Goal: Transaction & Acquisition: Purchase product/service

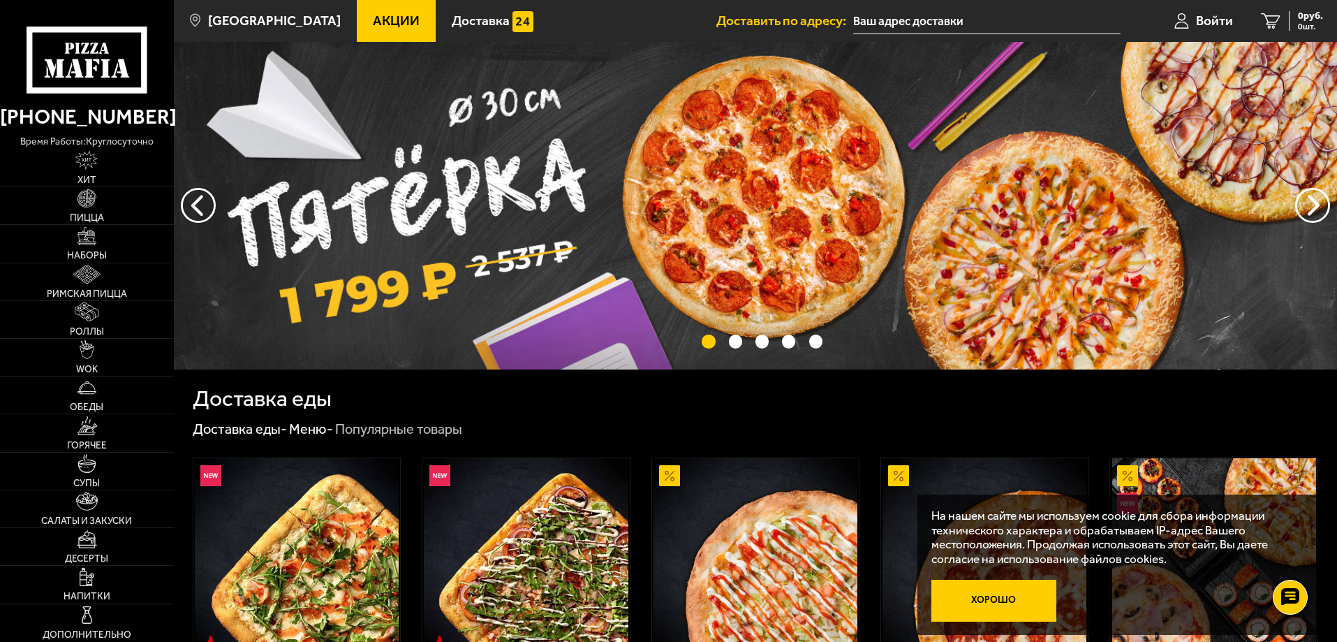
click at [976, 593] on button "Хорошо" at bounding box center [994, 601] width 126 height 42
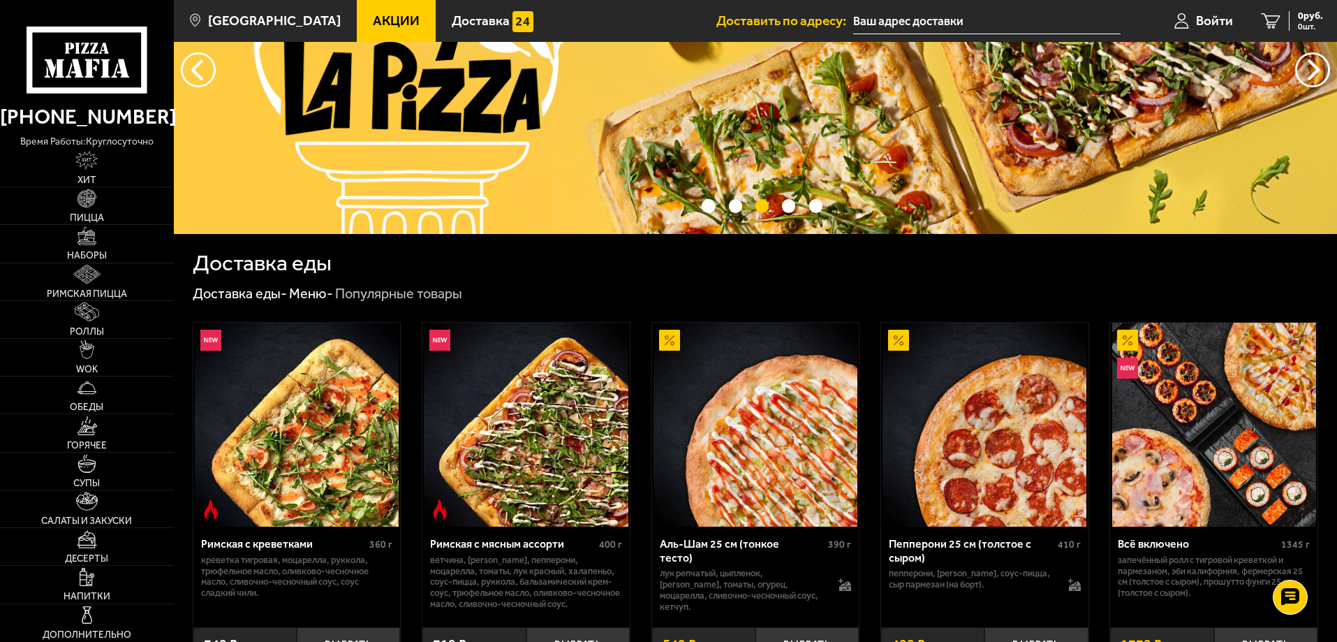
scroll to position [140, 0]
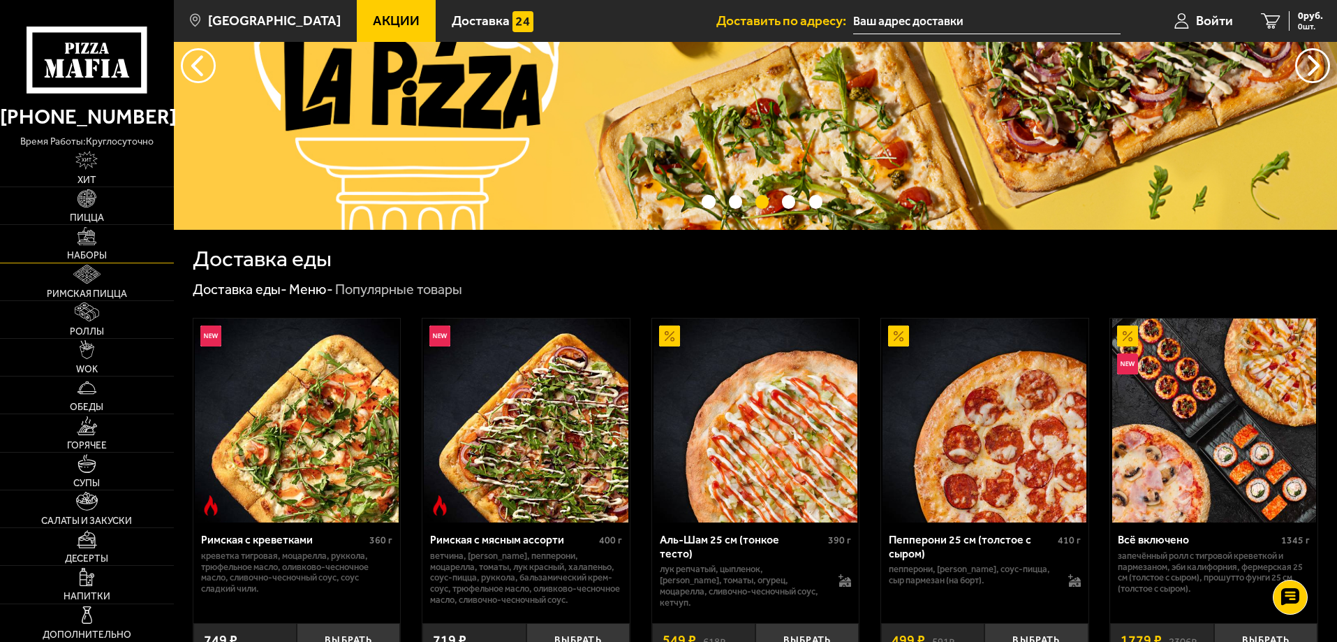
click at [92, 244] on img at bounding box center [87, 236] width 19 height 19
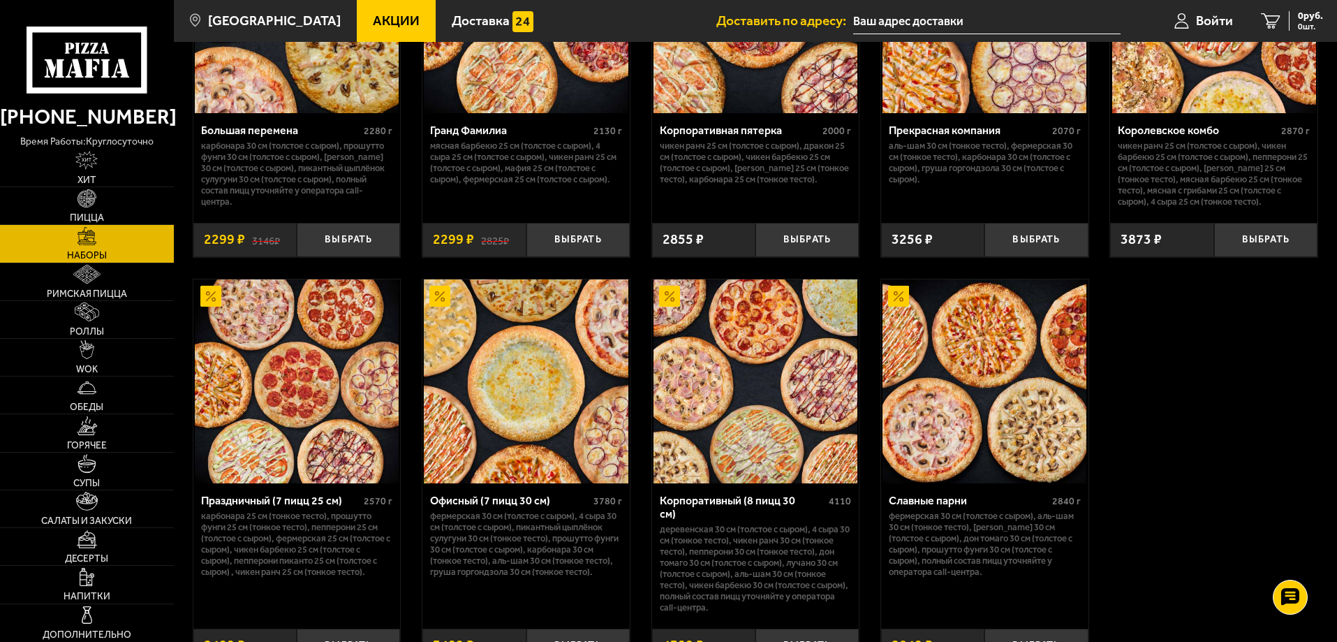
scroll to position [2025, 0]
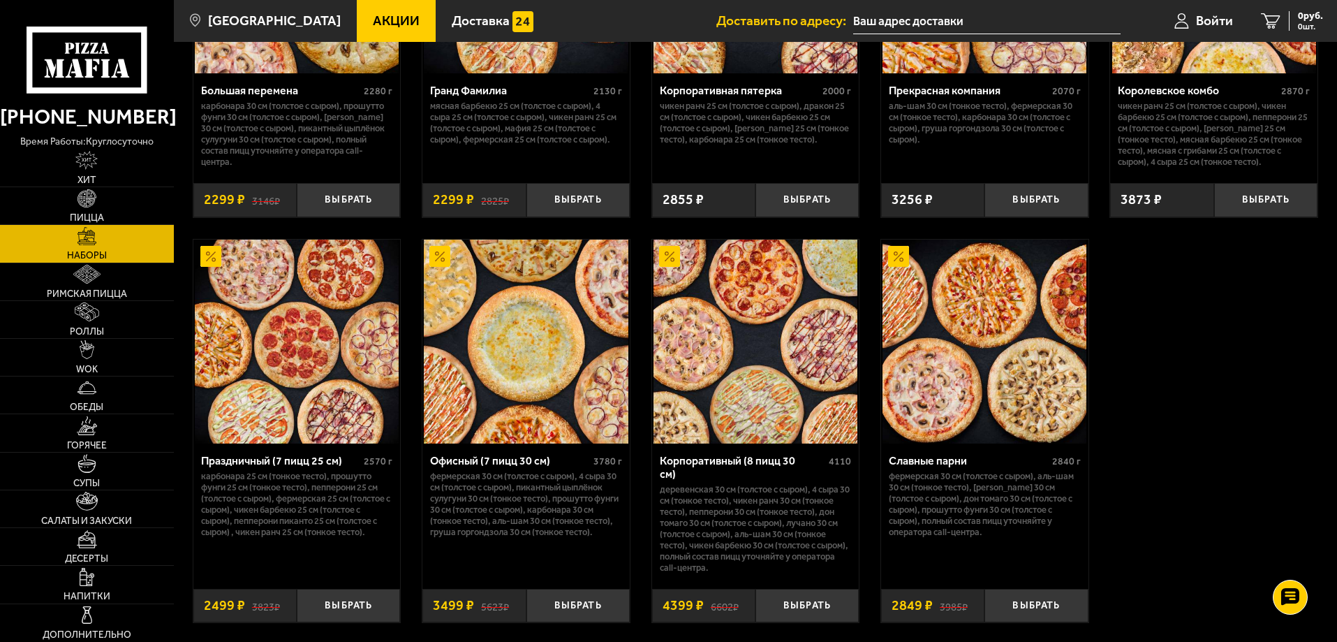
click at [749, 388] on img at bounding box center [756, 341] width 204 height 204
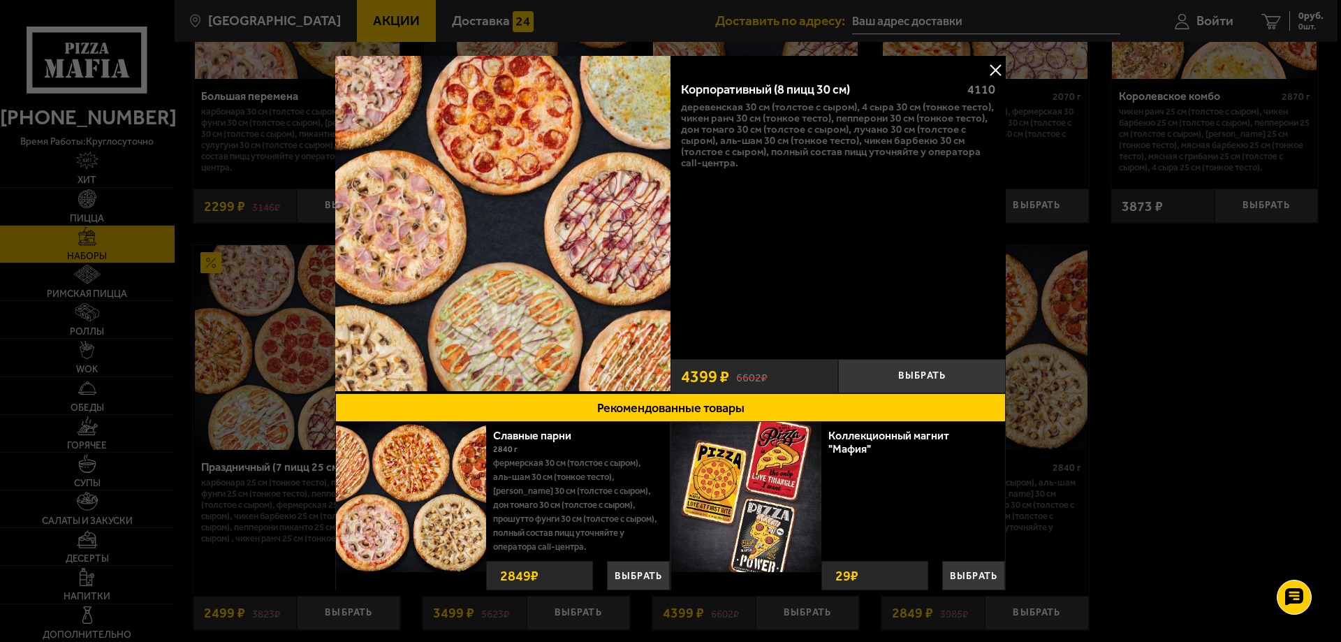
click at [989, 67] on button at bounding box center [995, 69] width 21 height 21
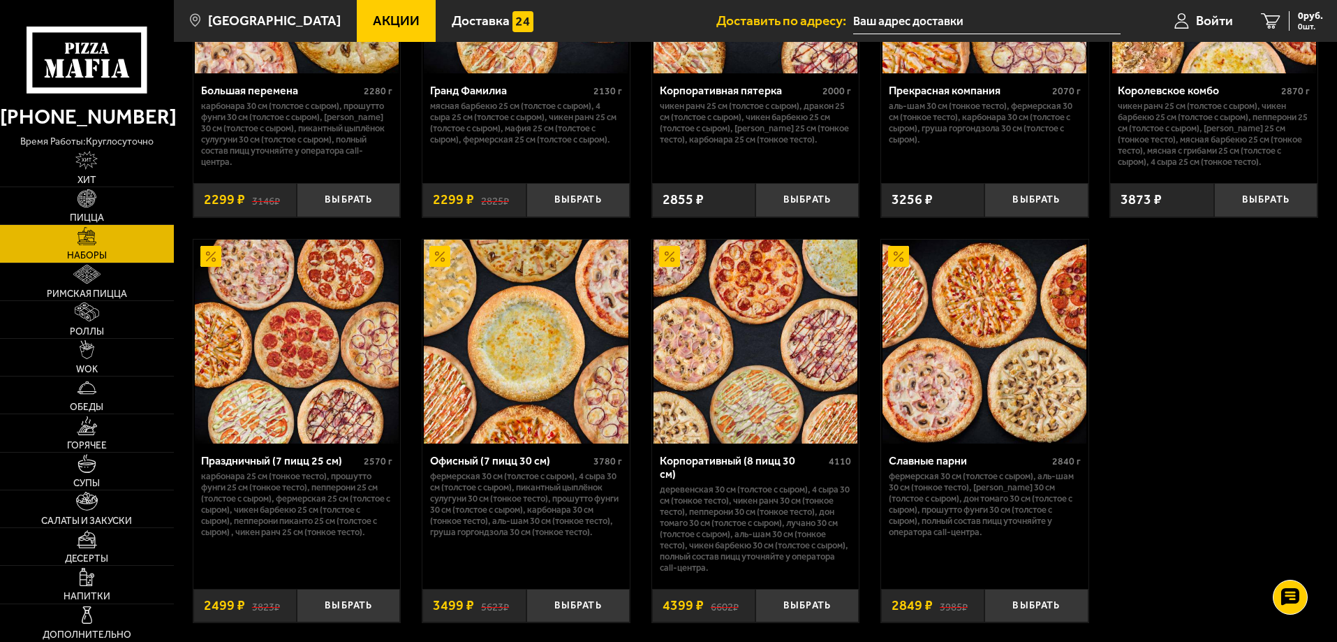
click at [373, 22] on span "Акции" at bounding box center [396, 20] width 47 height 13
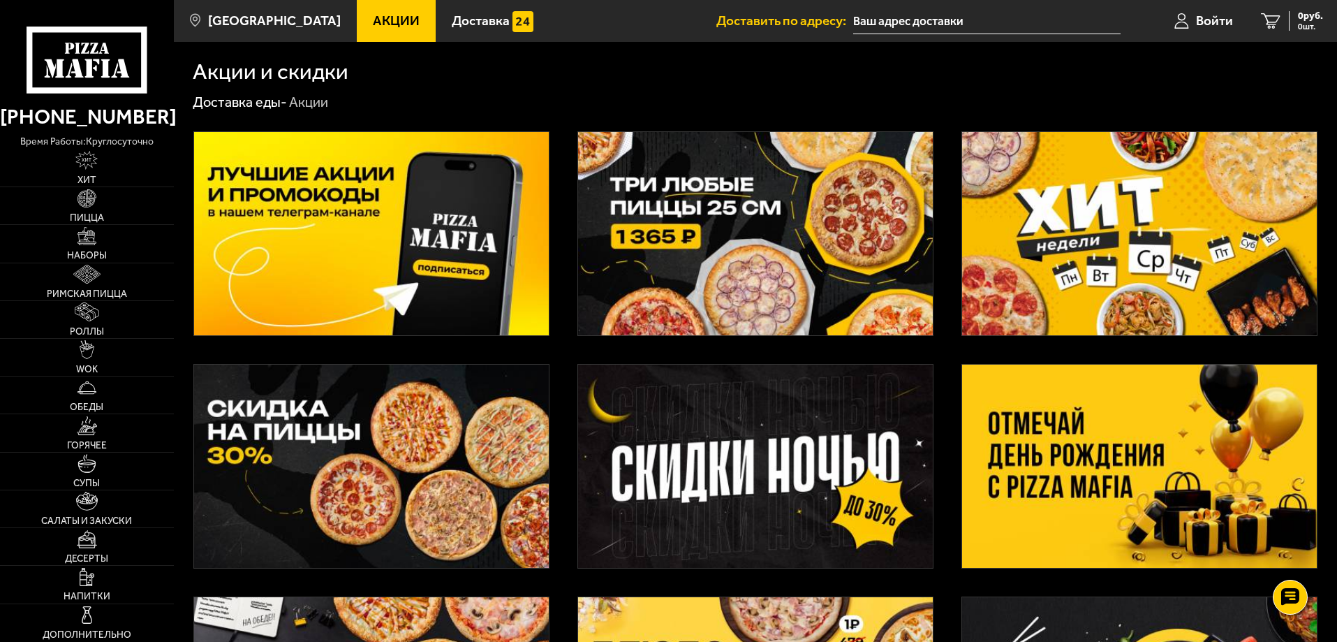
click at [289, 458] on img at bounding box center [371, 465] width 355 height 203
click at [1168, 435] on img at bounding box center [1139, 465] width 355 height 203
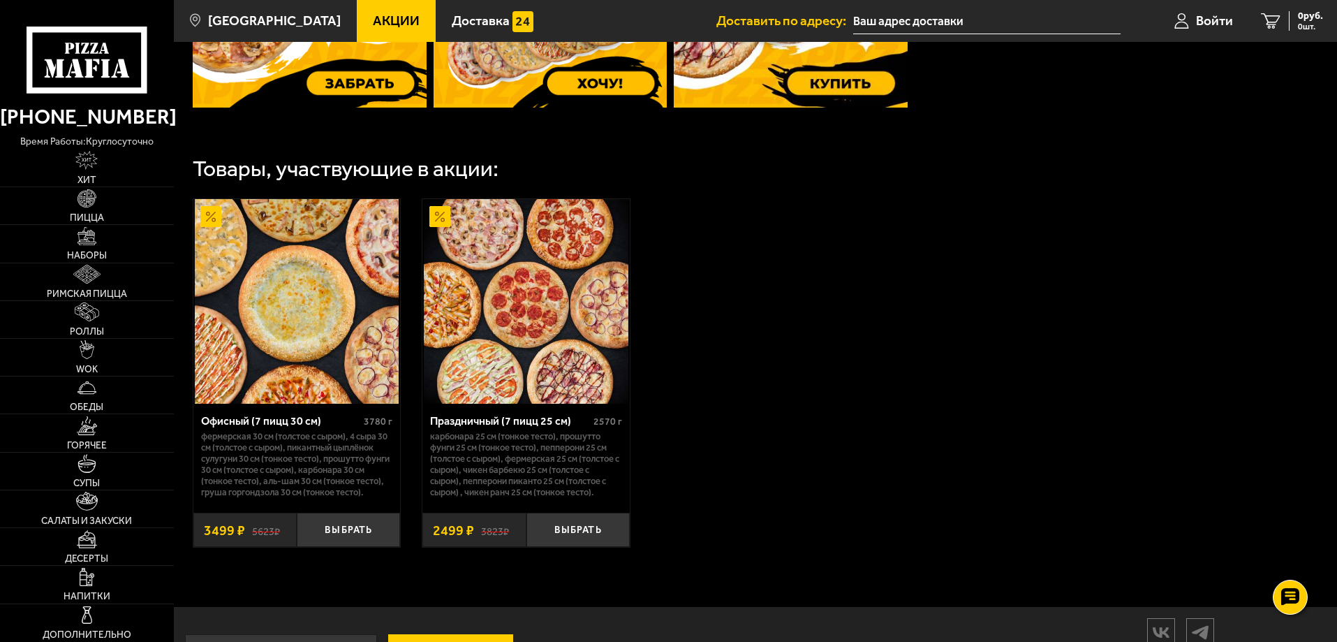
scroll to position [698, 0]
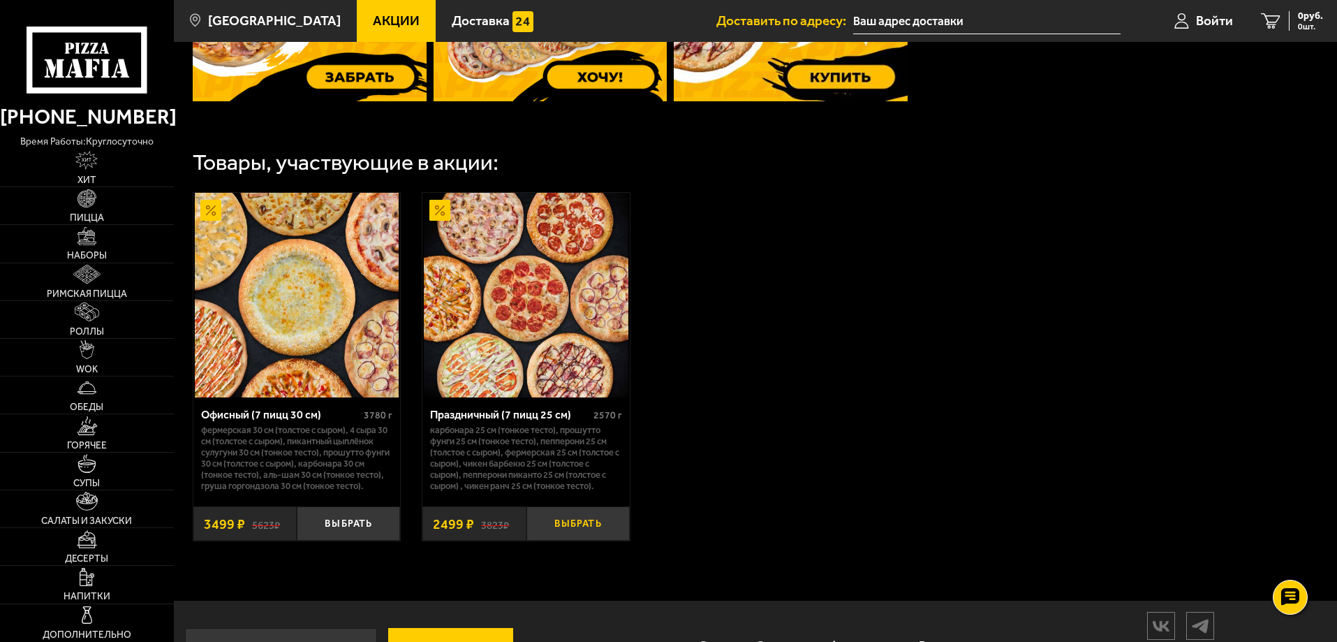
click at [581, 540] on button "Выбрать" at bounding box center [577, 523] width 103 height 34
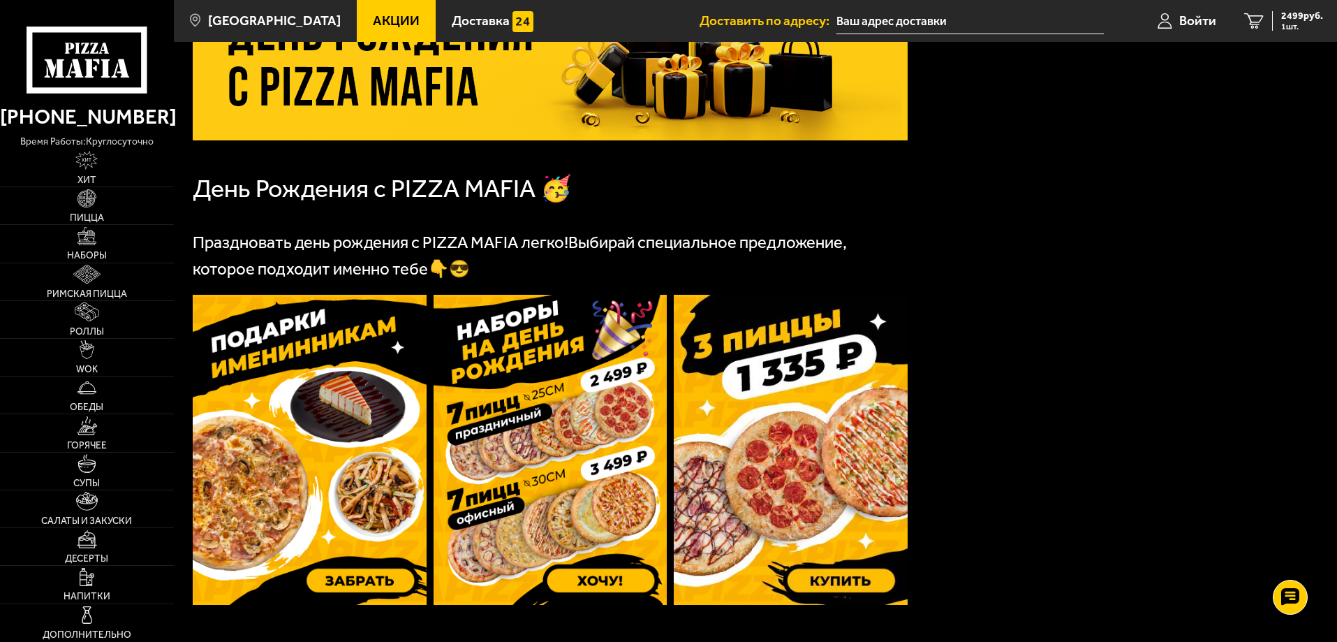
scroll to position [279, 0]
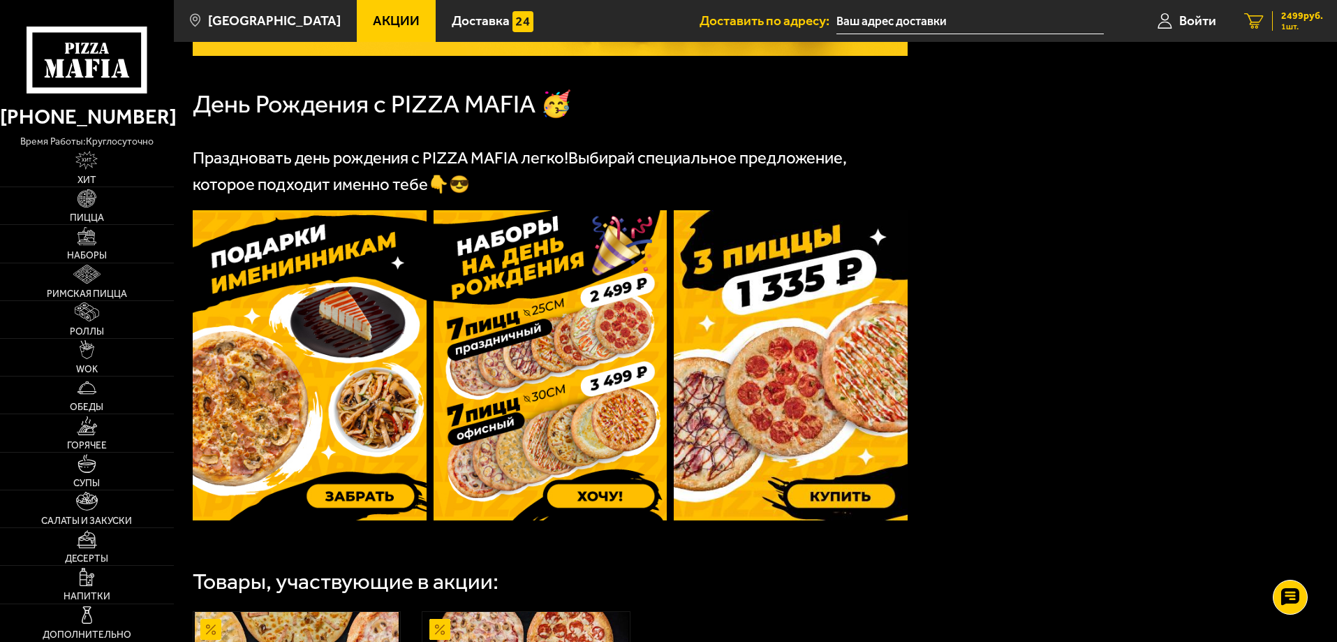
click at [1300, 16] on span "2499 руб." at bounding box center [1302, 16] width 42 height 10
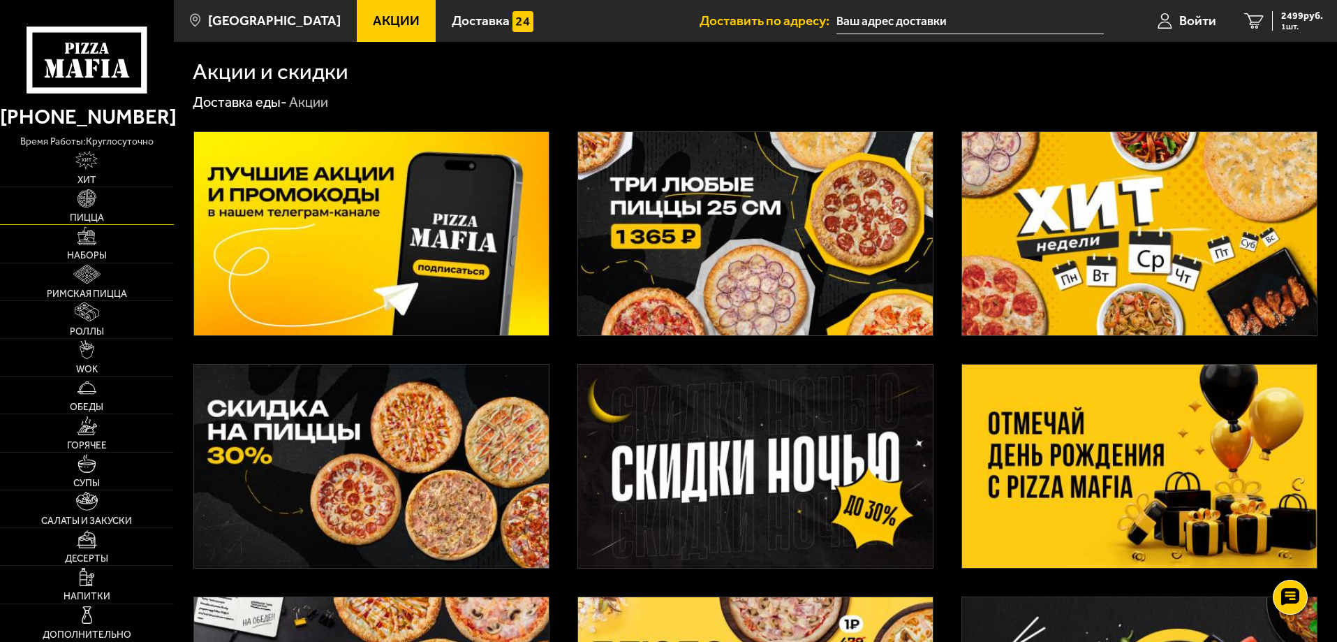
click at [92, 205] on img at bounding box center [87, 198] width 19 height 19
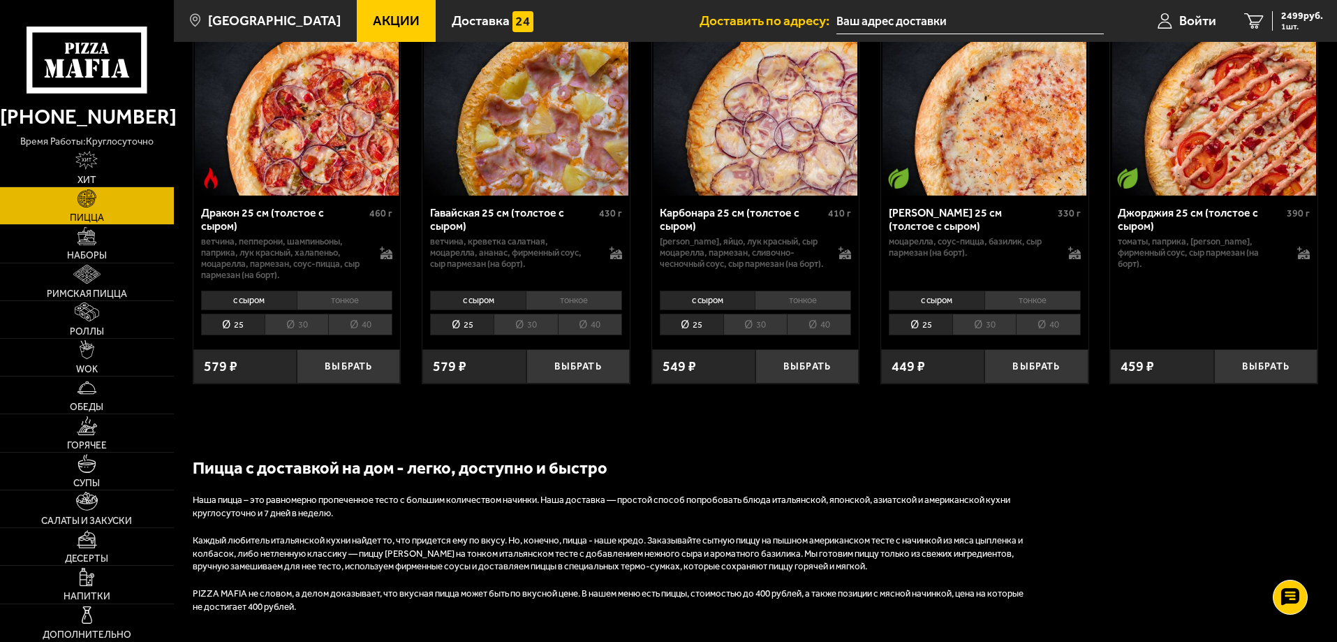
scroll to position [5464, 0]
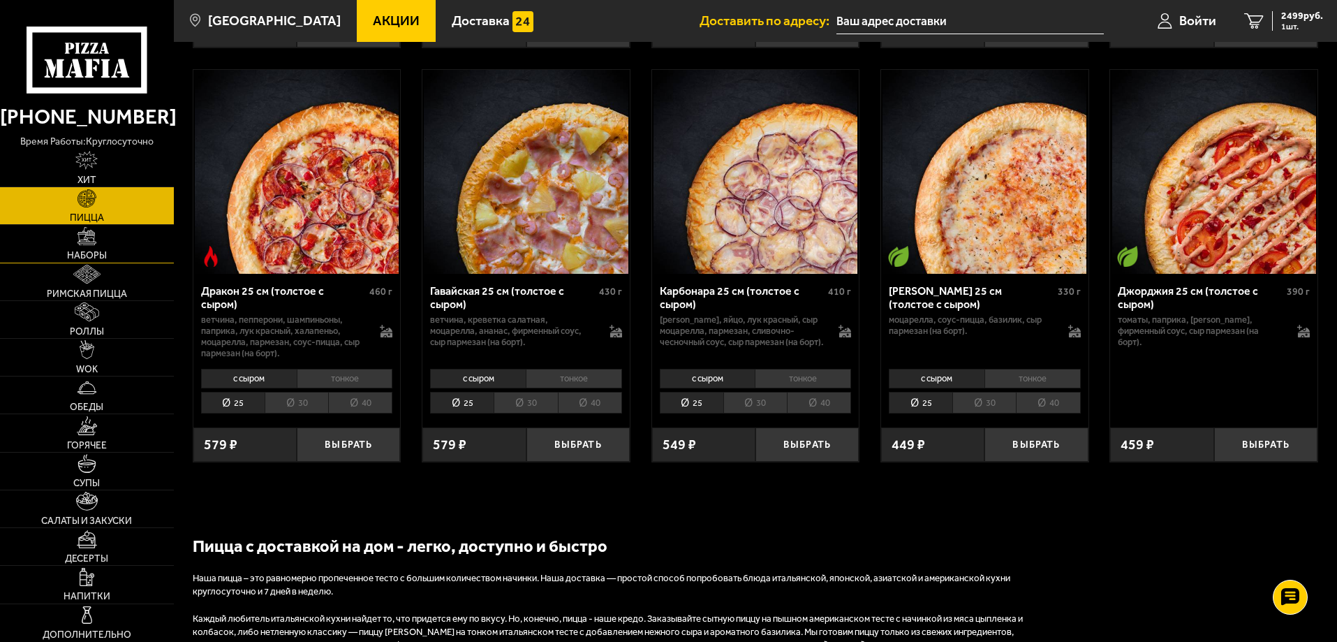
click at [81, 249] on link "Наборы" at bounding box center [87, 243] width 174 height 37
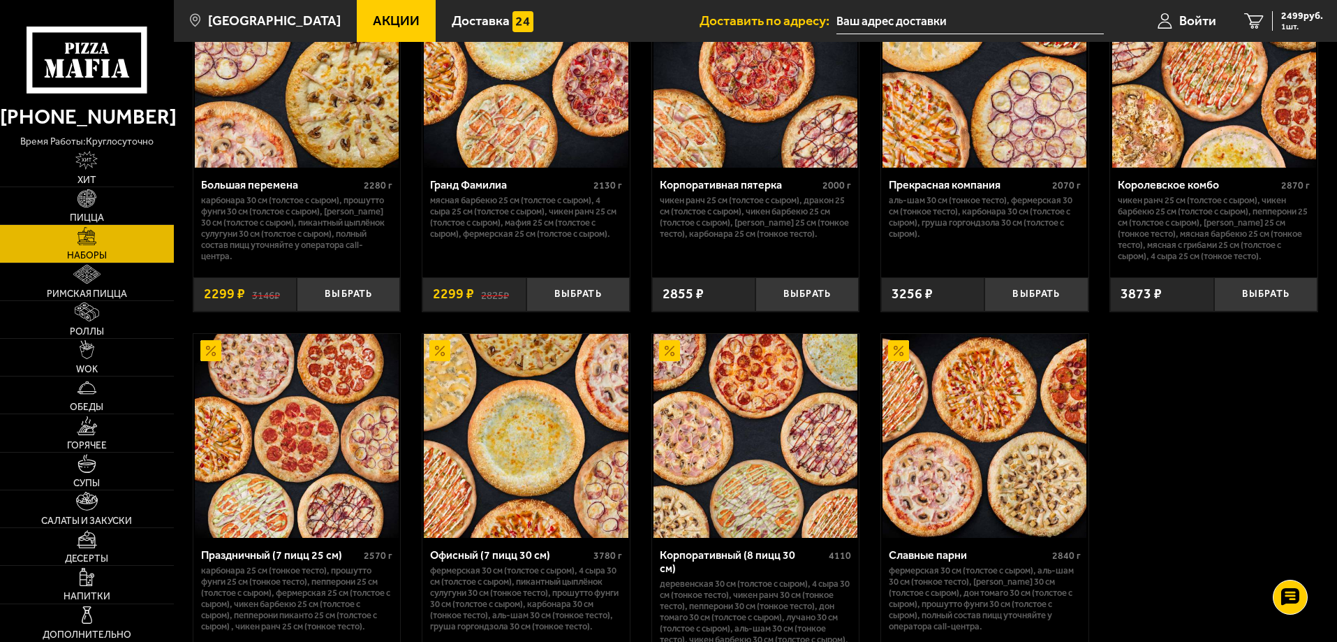
scroll to position [1926, 0]
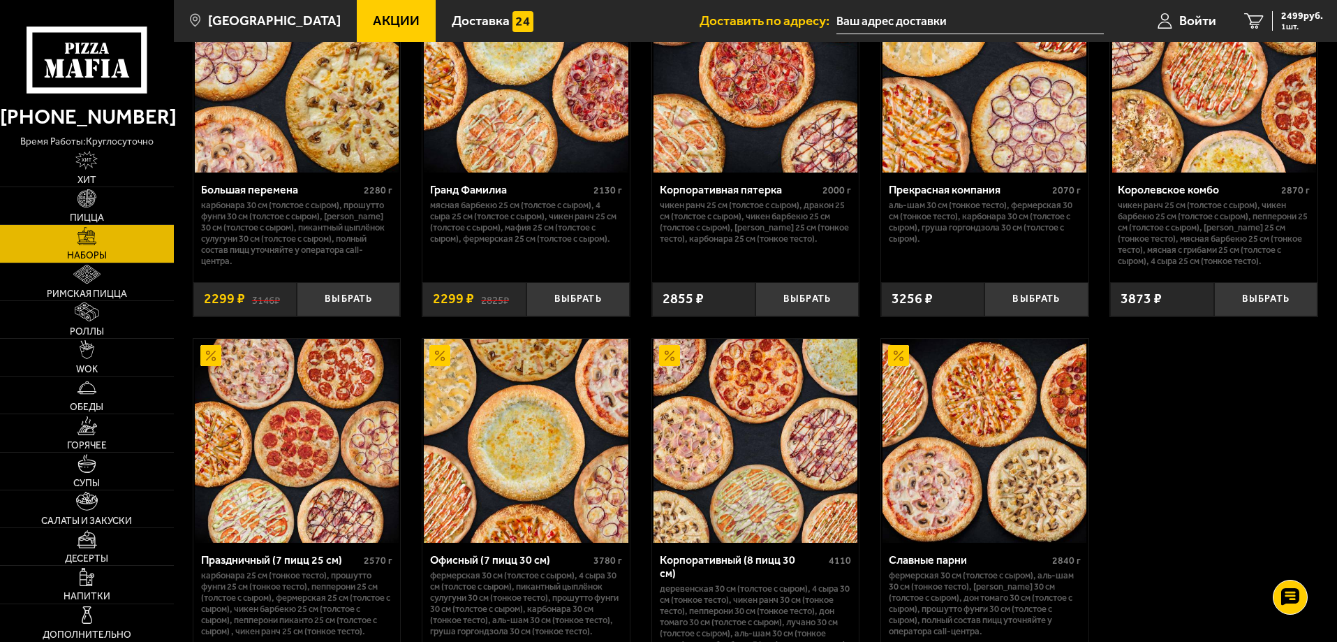
click at [373, 27] on span "Акции" at bounding box center [396, 20] width 47 height 13
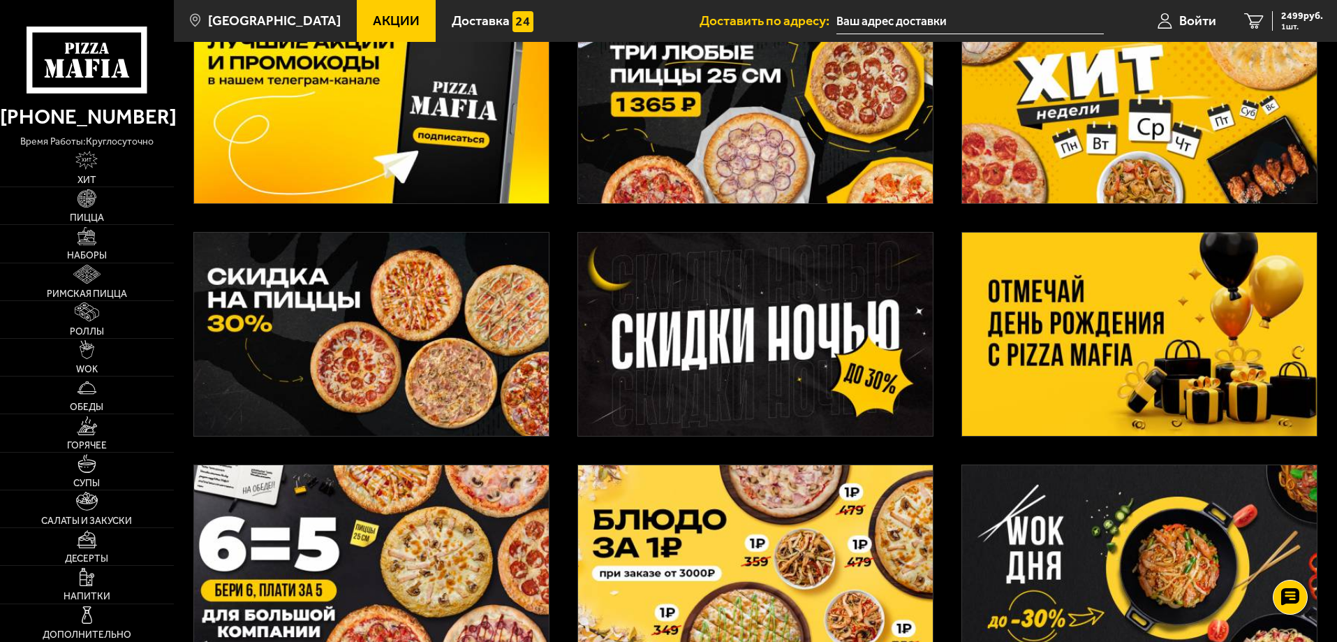
scroll to position [107, 0]
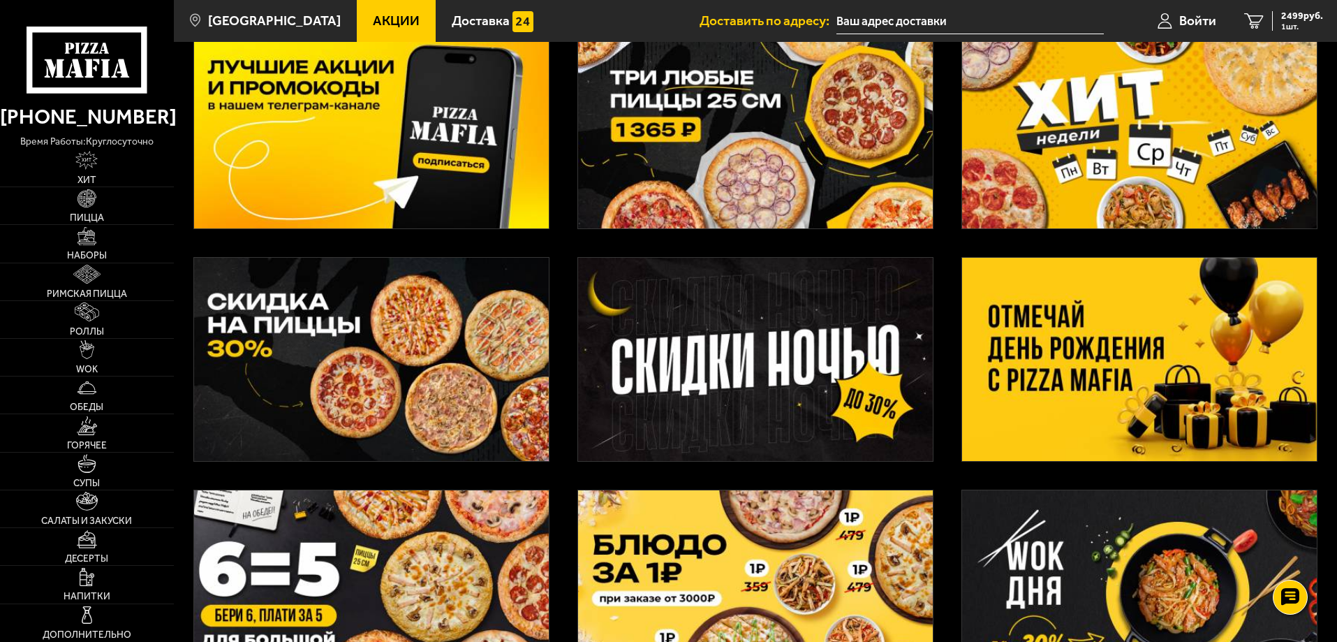
click at [1176, 338] on img at bounding box center [1139, 359] width 355 height 203
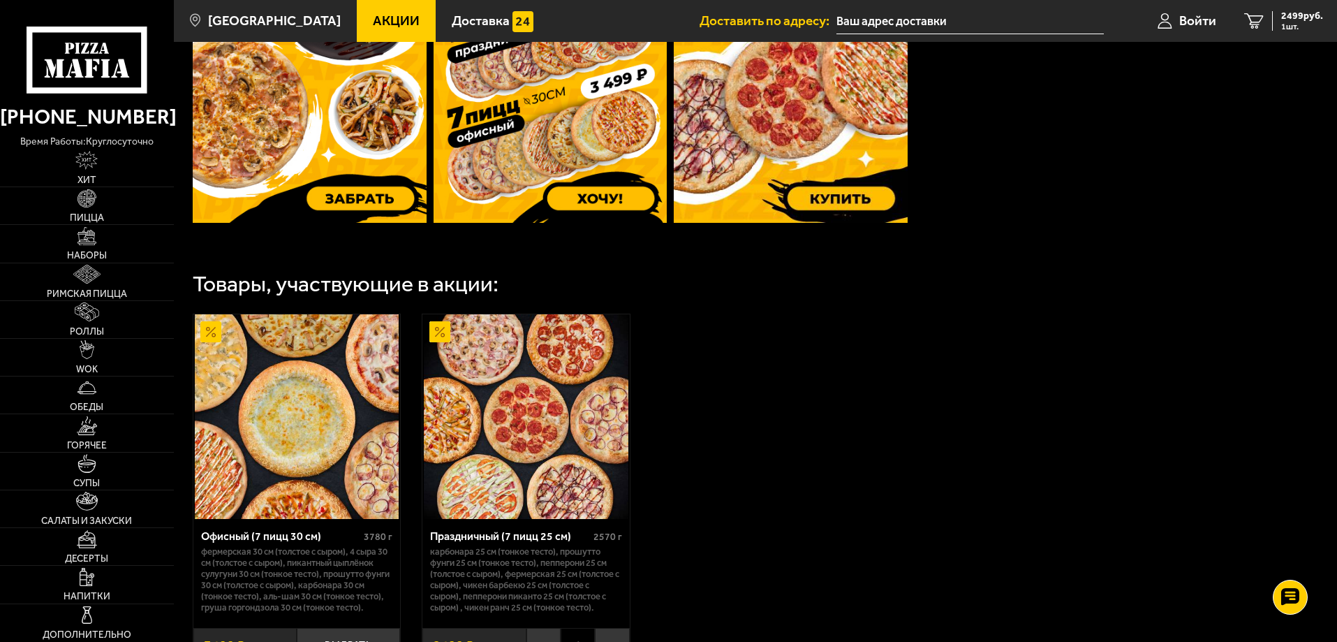
scroll to position [698, 0]
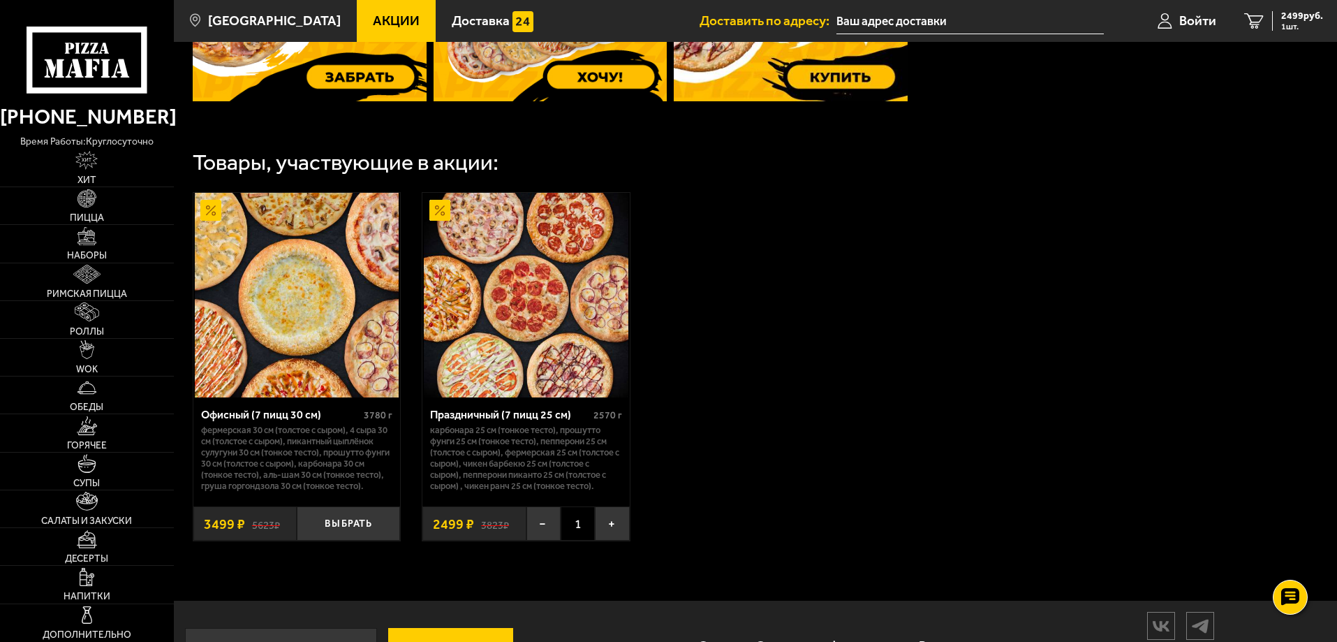
click at [281, 304] on img at bounding box center [297, 295] width 204 height 204
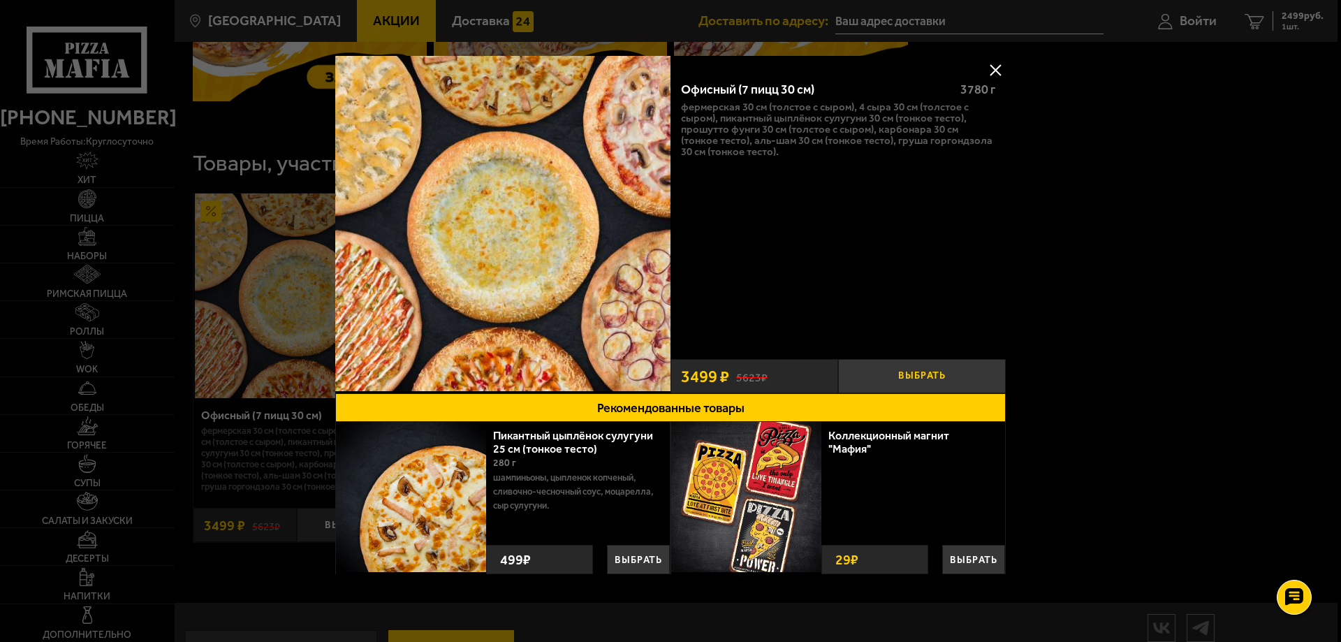
click at [917, 374] on button "Выбрать" at bounding box center [922, 376] width 168 height 34
click at [991, 66] on button at bounding box center [995, 69] width 21 height 21
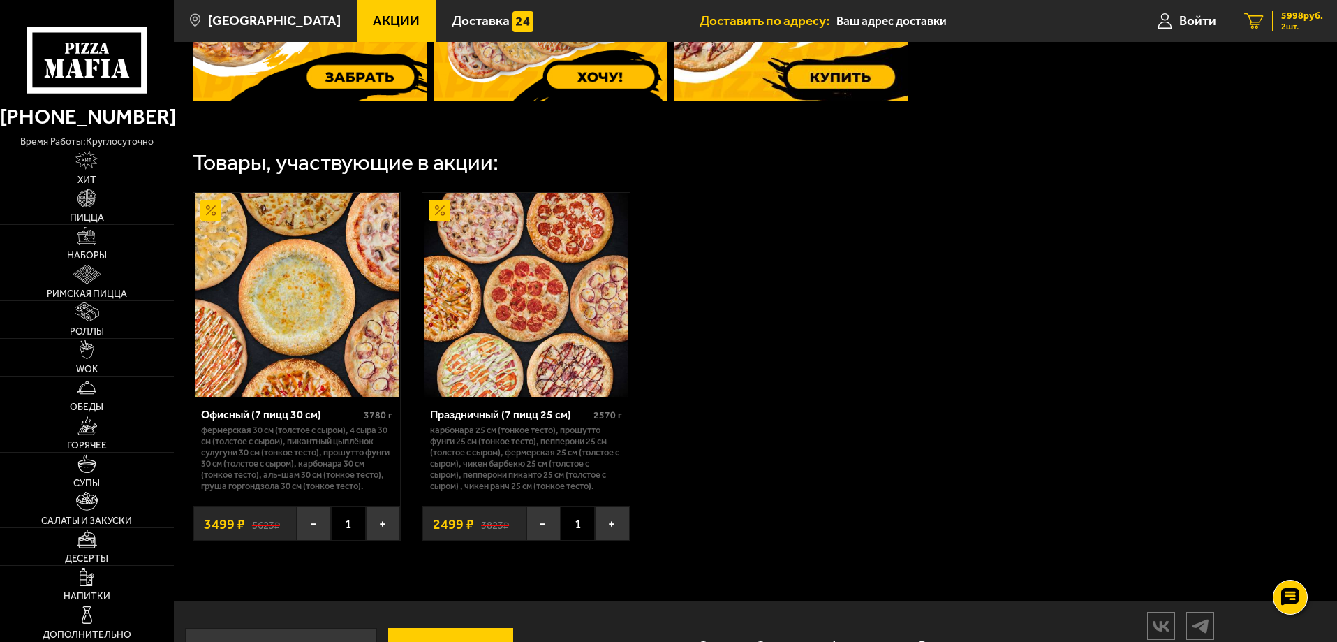
click at [1303, 17] on span "5998 руб." at bounding box center [1302, 16] width 42 height 10
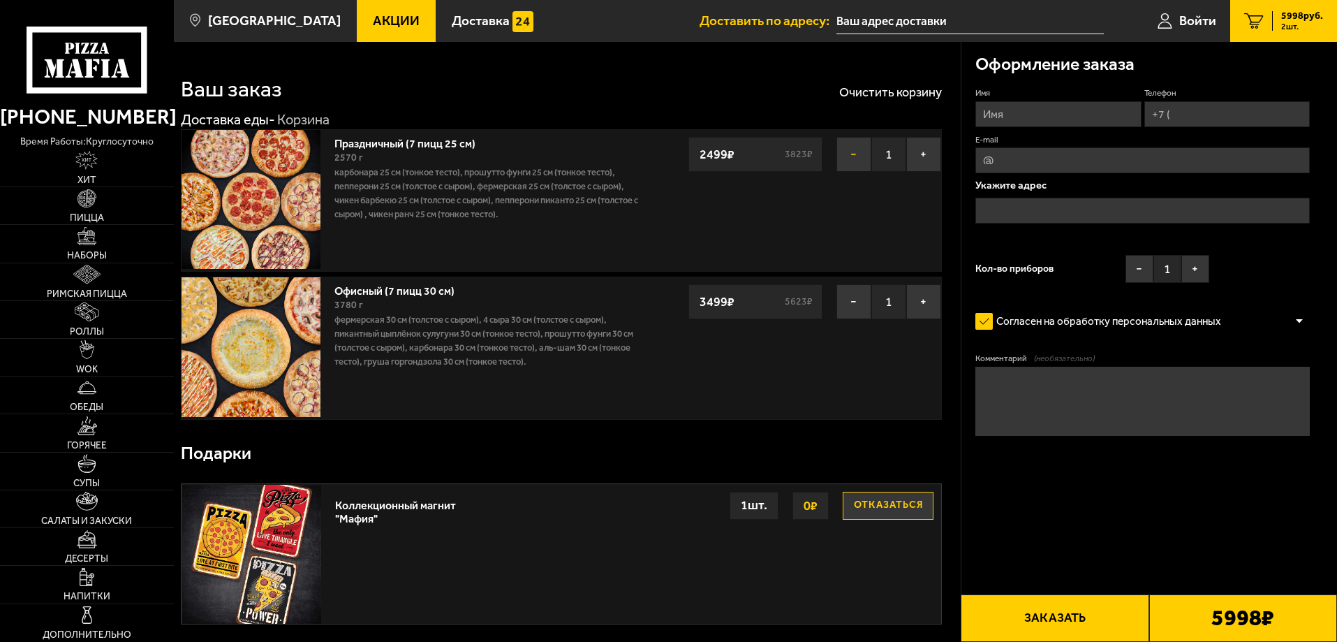
click at [855, 155] on button "−" at bounding box center [853, 154] width 35 height 35
